Goal: Communication & Community: Connect with others

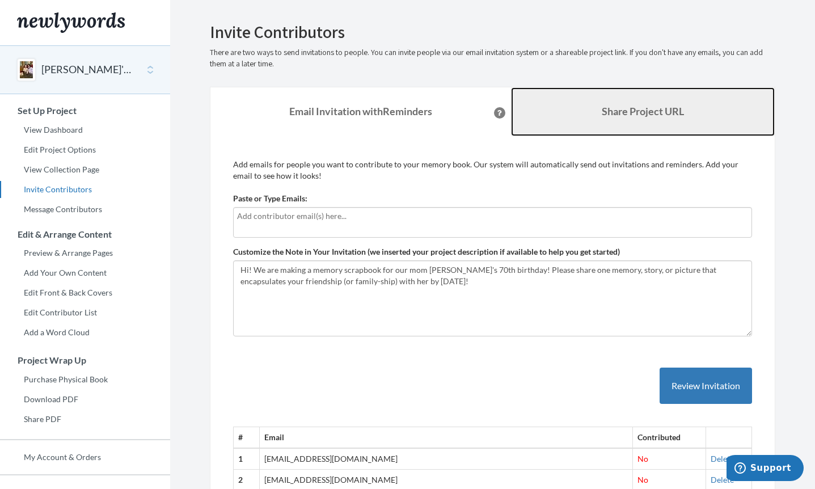
click at [620, 99] on link "Share Project URL" at bounding box center [643, 111] width 264 height 49
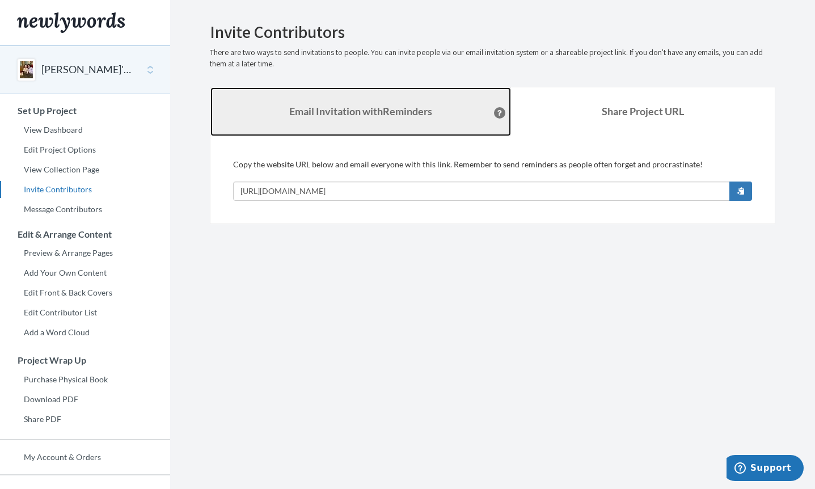
click at [414, 110] on strong "Email Invitation with Reminders" at bounding box center [360, 111] width 143 height 12
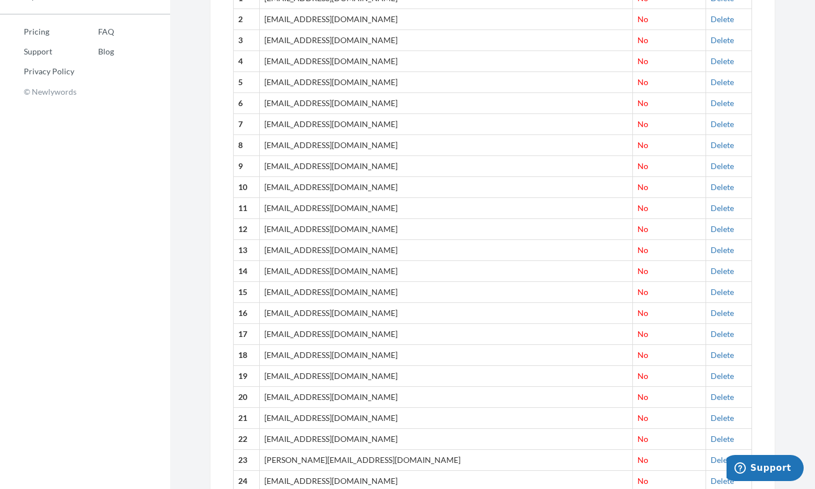
scroll to position [200, 0]
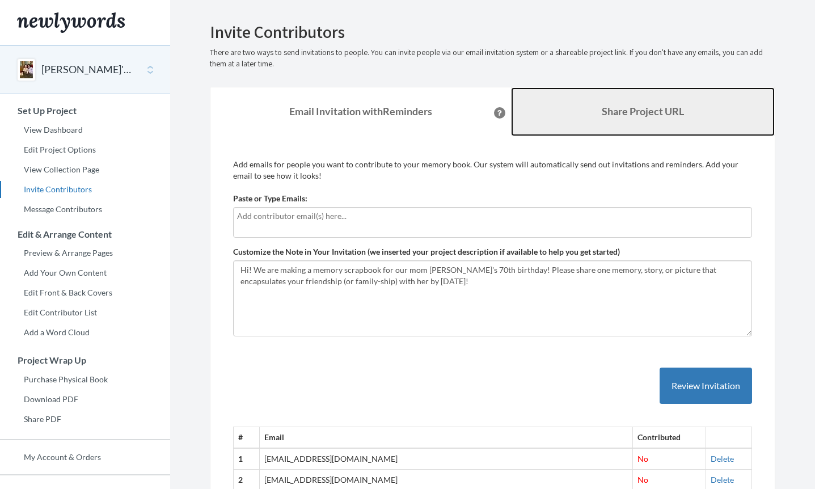
click at [602, 120] on link "Share Project URL" at bounding box center [643, 111] width 264 height 49
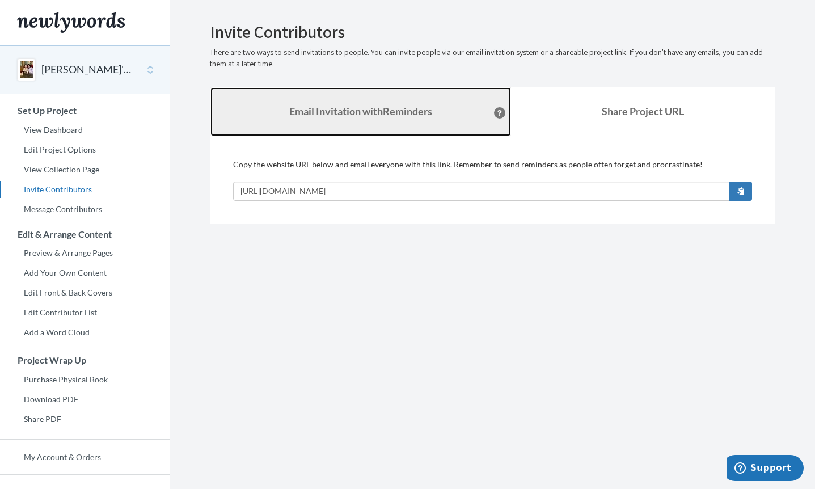
click at [415, 102] on link "Email Invitation with Reminders" at bounding box center [360, 111] width 301 height 49
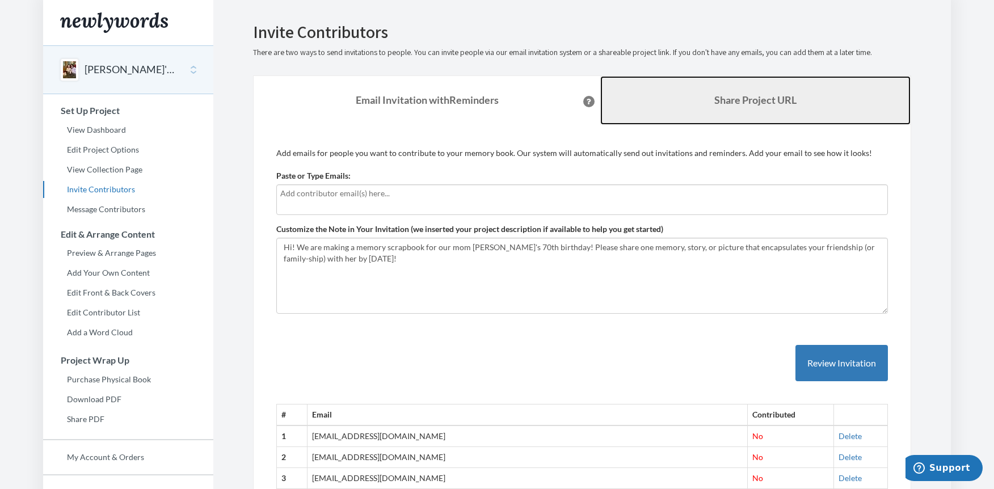
click at [768, 99] on b "Share Project URL" at bounding box center [755, 100] width 82 height 12
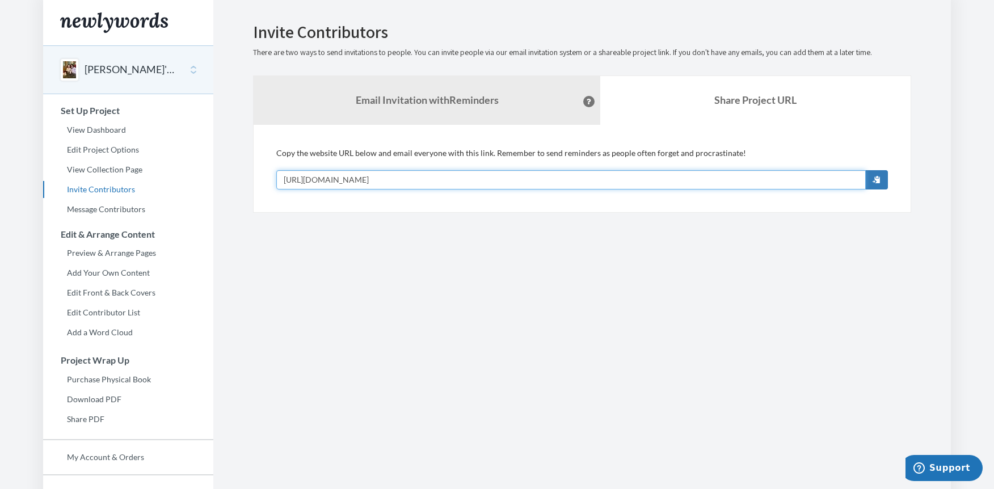
click at [437, 179] on input "[URL][DOMAIN_NAME]" at bounding box center [570, 179] width 589 height 19
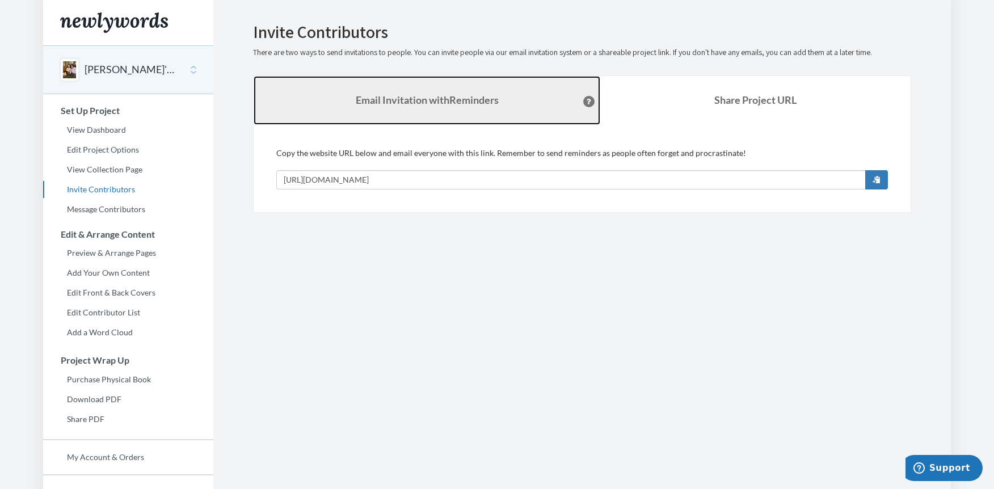
click at [372, 92] on link "Email Invitation with Reminders" at bounding box center [426, 100] width 347 height 49
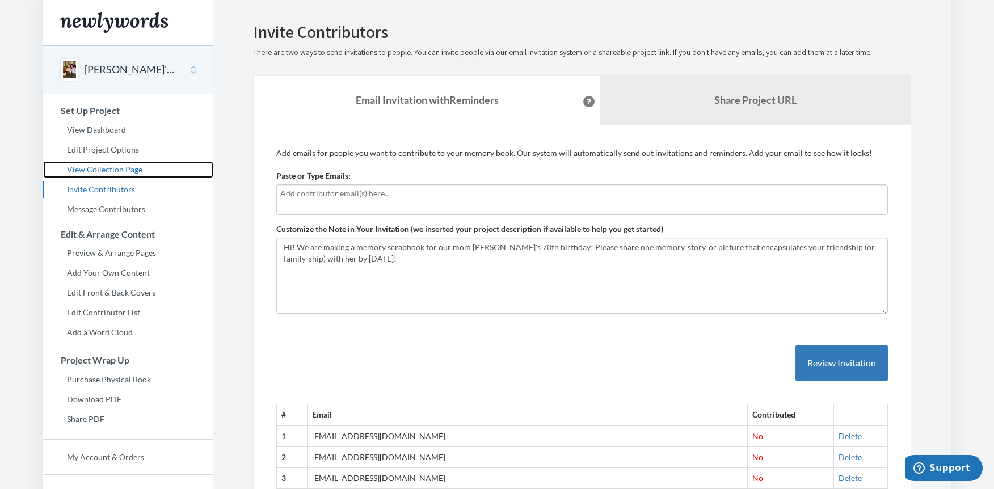
click at [118, 173] on link "View Collection Page" at bounding box center [128, 169] width 170 height 17
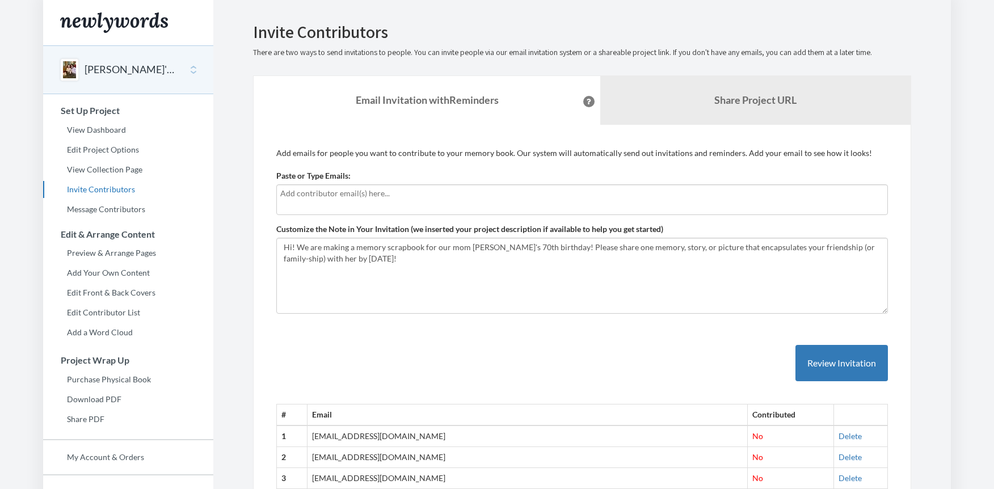
click at [361, 194] on input "text" at bounding box center [581, 193] width 603 height 12
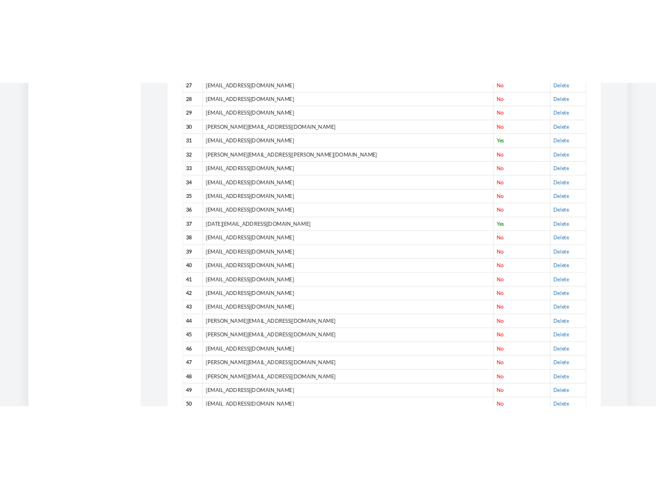
scroll to position [1111, 0]
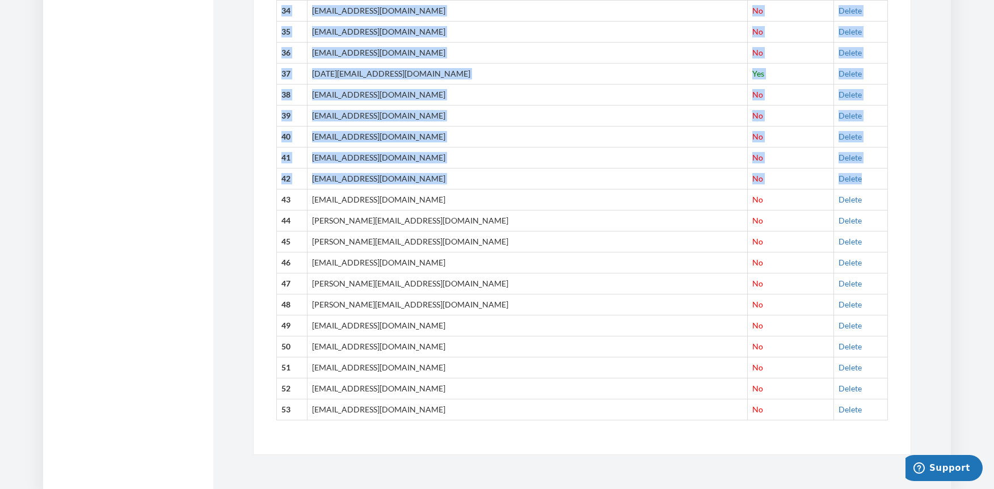
drag, startPoint x: 969, startPoint y: 177, endPoint x: 875, endPoint y: 176, distance: 94.1
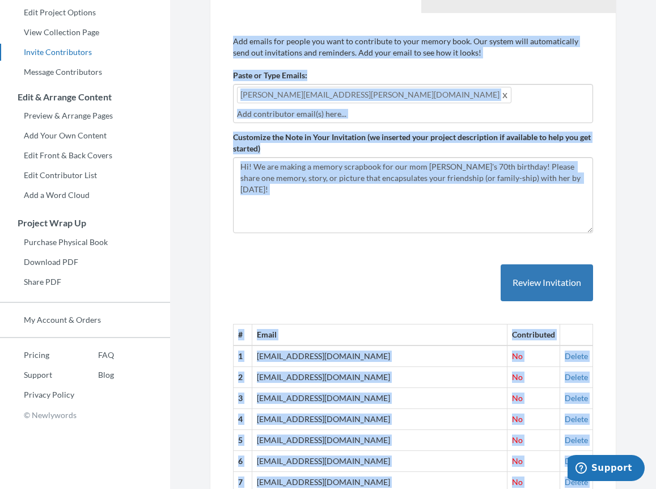
scroll to position [81, 0]
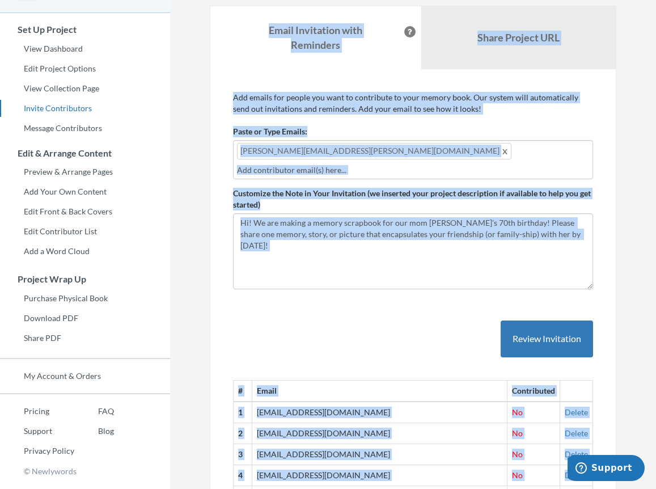
click at [369, 160] on div "debra.weiner@gmail.com" at bounding box center [413, 159] width 360 height 39
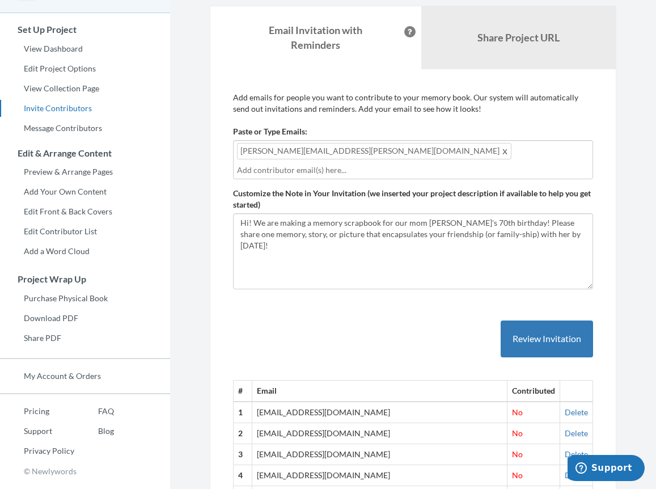
click at [366, 153] on div "debra.weiner@gmail.com" at bounding box center [413, 159] width 360 height 39
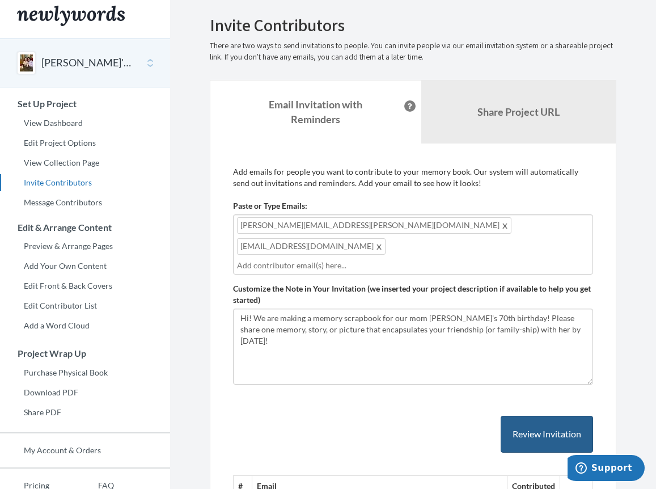
scroll to position [0, 0]
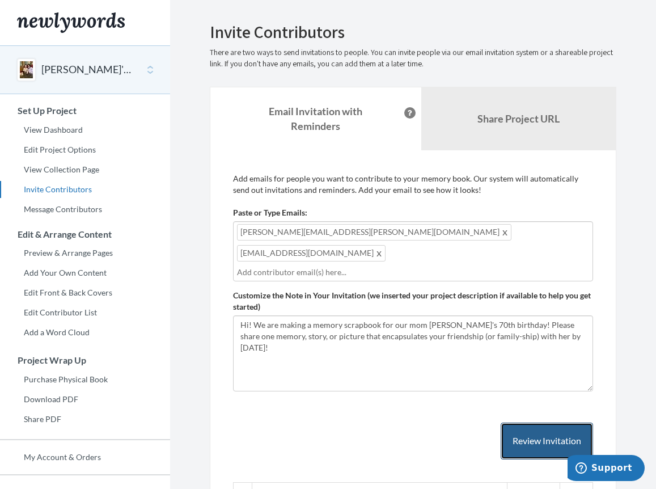
click at [546, 422] on button "Review Invitation" at bounding box center [547, 440] width 92 height 37
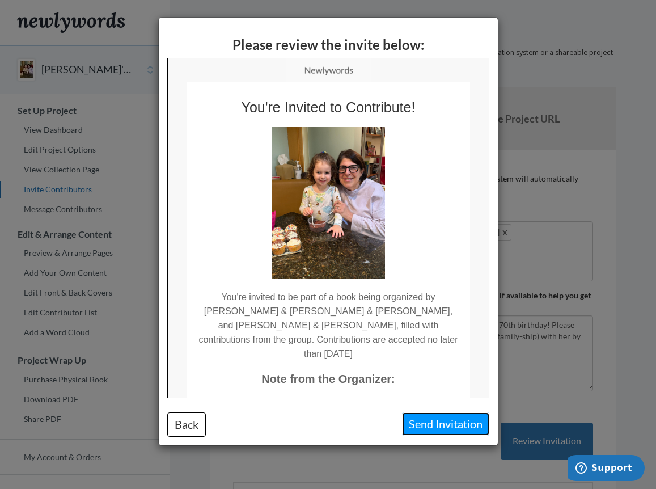
click at [432, 419] on button "Send Invitation" at bounding box center [445, 423] width 87 height 23
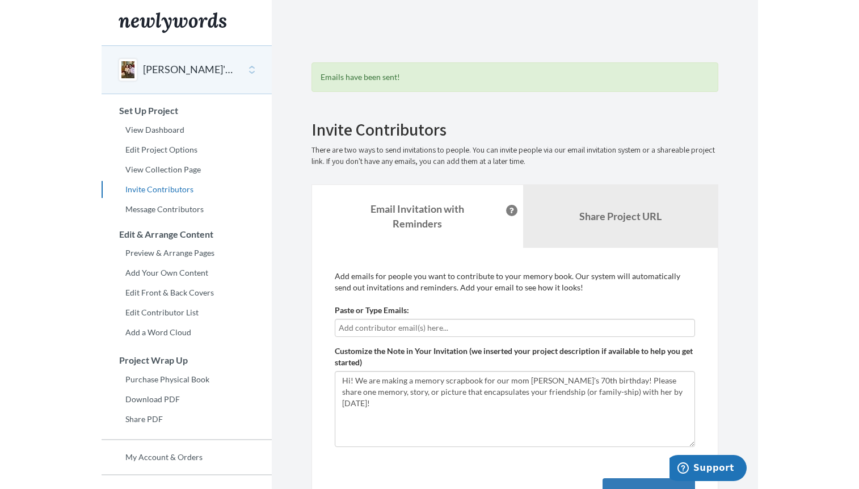
scroll to position [26, 0]
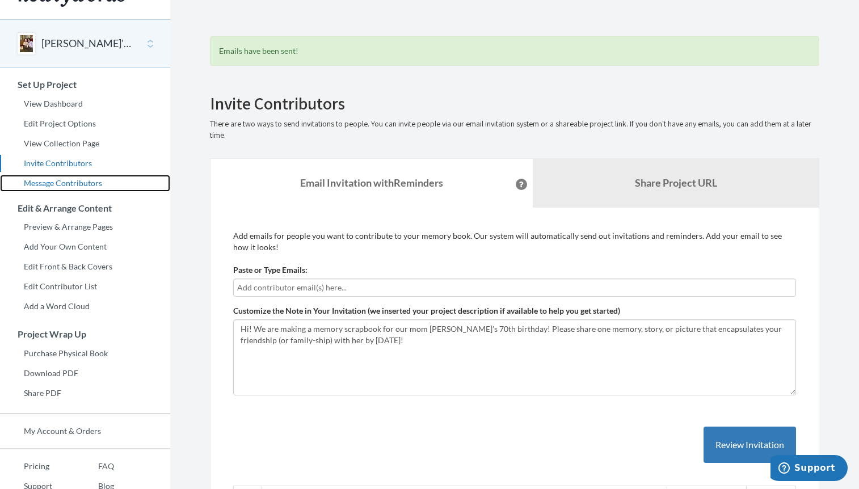
click at [81, 181] on link "Message Contributors" at bounding box center [85, 183] width 170 height 17
